Goal: Use online tool/utility: Utilize a website feature to perform a specific function

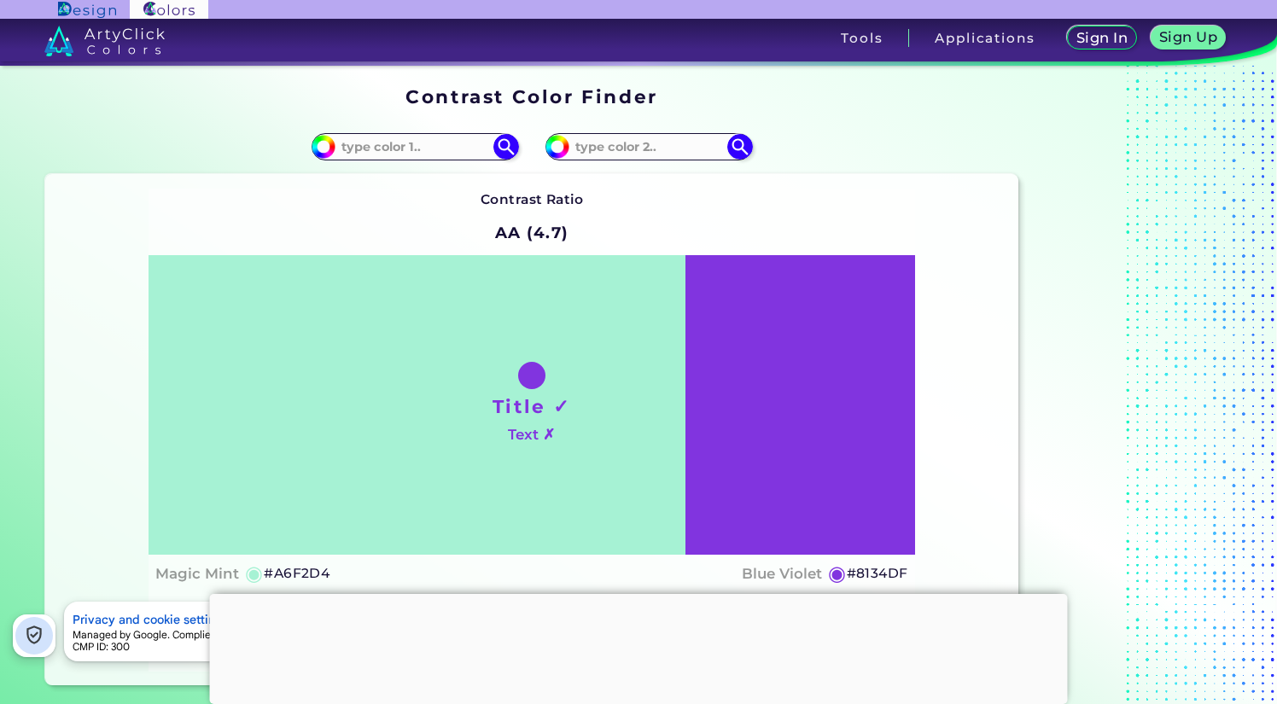
click at [27, 451] on section "Contrast Color Finder Contrast Color Finder #a6f2d4 #8134df AA (4.7)" at bounding box center [638, 386] width 1277 height 641
click at [422, 137] on input at bounding box center [414, 146] width 159 height 23
click at [429, 149] on input at bounding box center [414, 146] width 159 height 23
paste input "81f2b5"
type input "81f2b5"
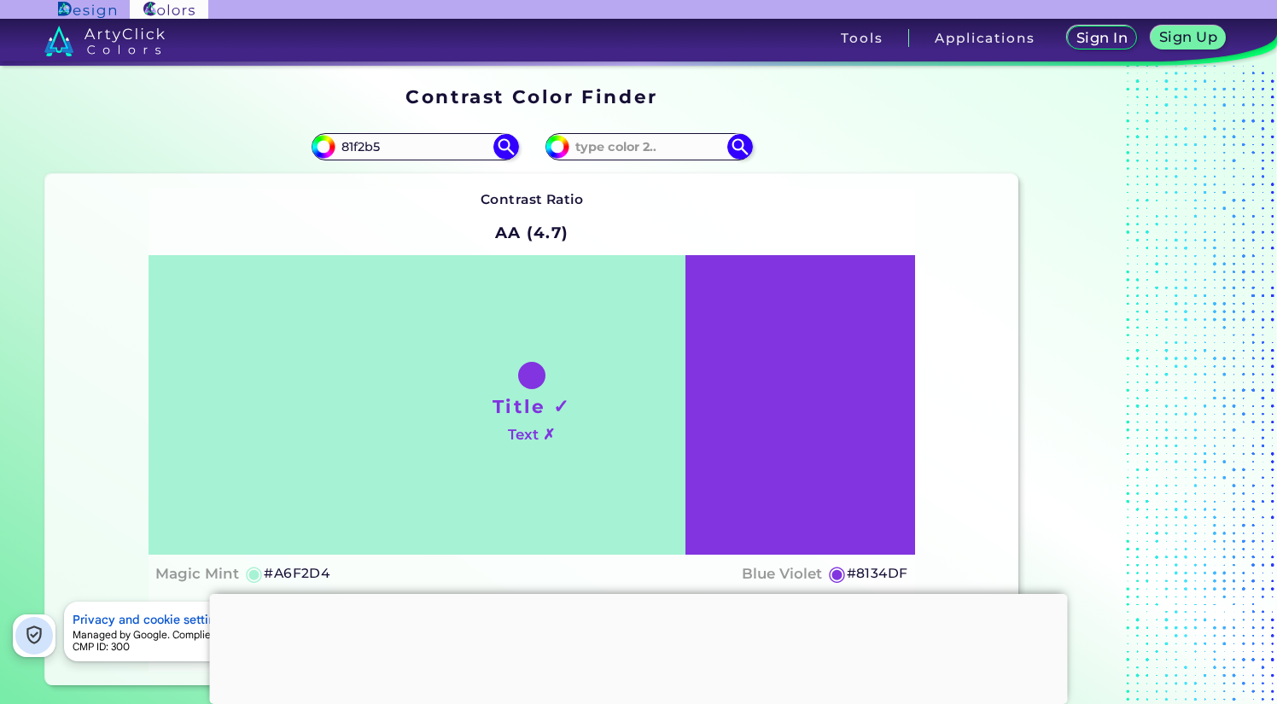
click at [979, 394] on div "Contrast Ratio AA (4.7) Title ✓ Text ✗ Magic Mint ◉ #A6F2D4 Blue Violet ◉ #8134…" at bounding box center [531, 429] width 973 height 511
click at [686, 148] on input at bounding box center [648, 146] width 159 height 23
paste input "010103"
type input "010103"
type input "#010103"
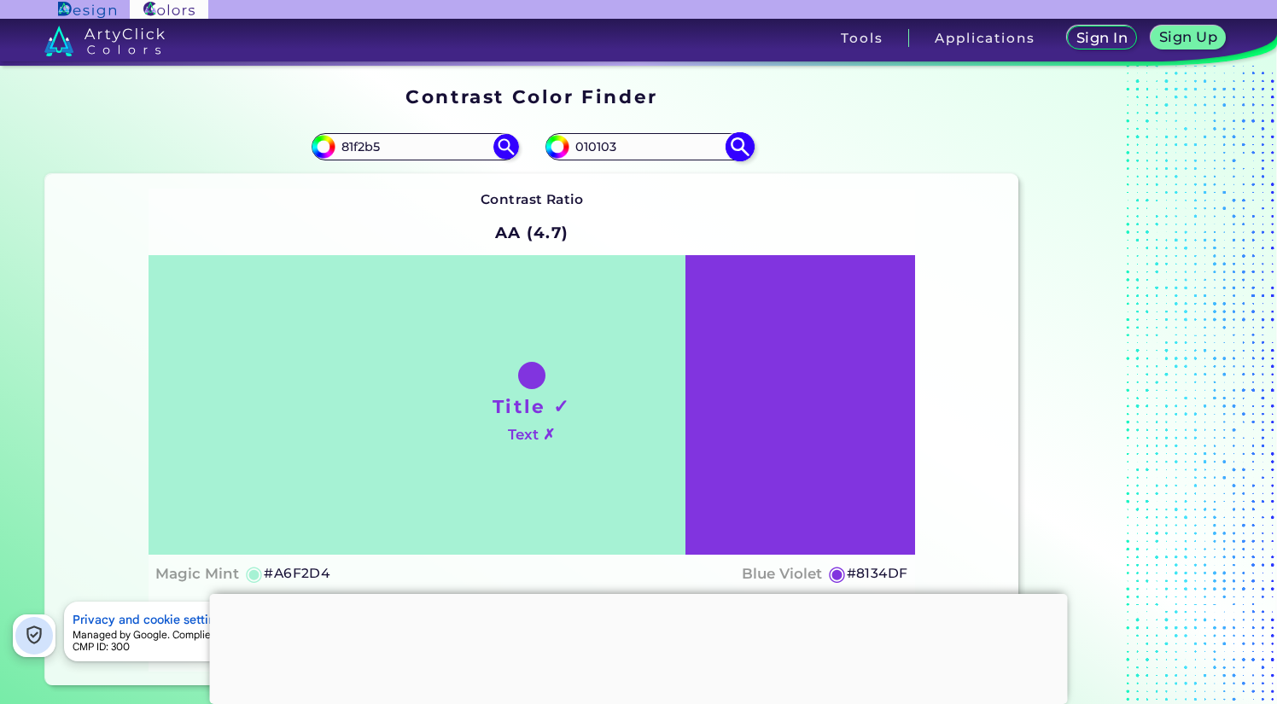
type input "#010103"
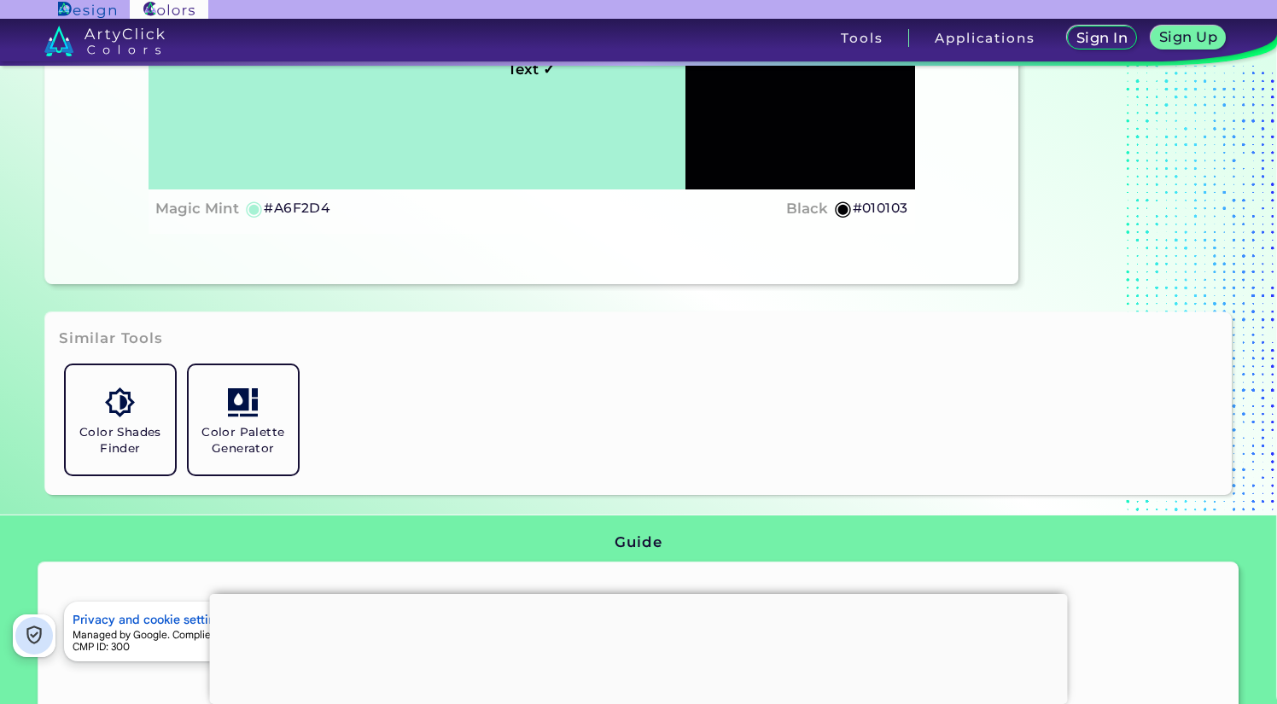
scroll to position [290, 0]
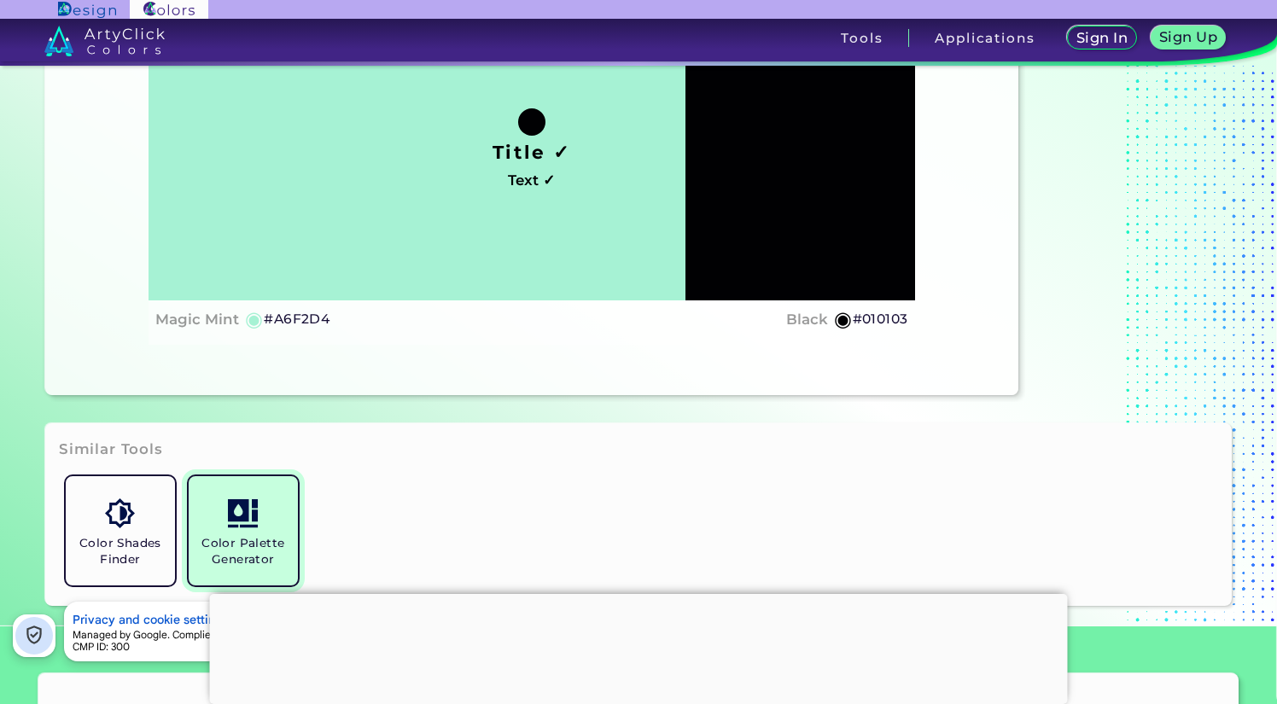
click at [253, 522] on img at bounding box center [243, 513] width 30 height 30
